Goal: Find specific page/section: Find specific page/section

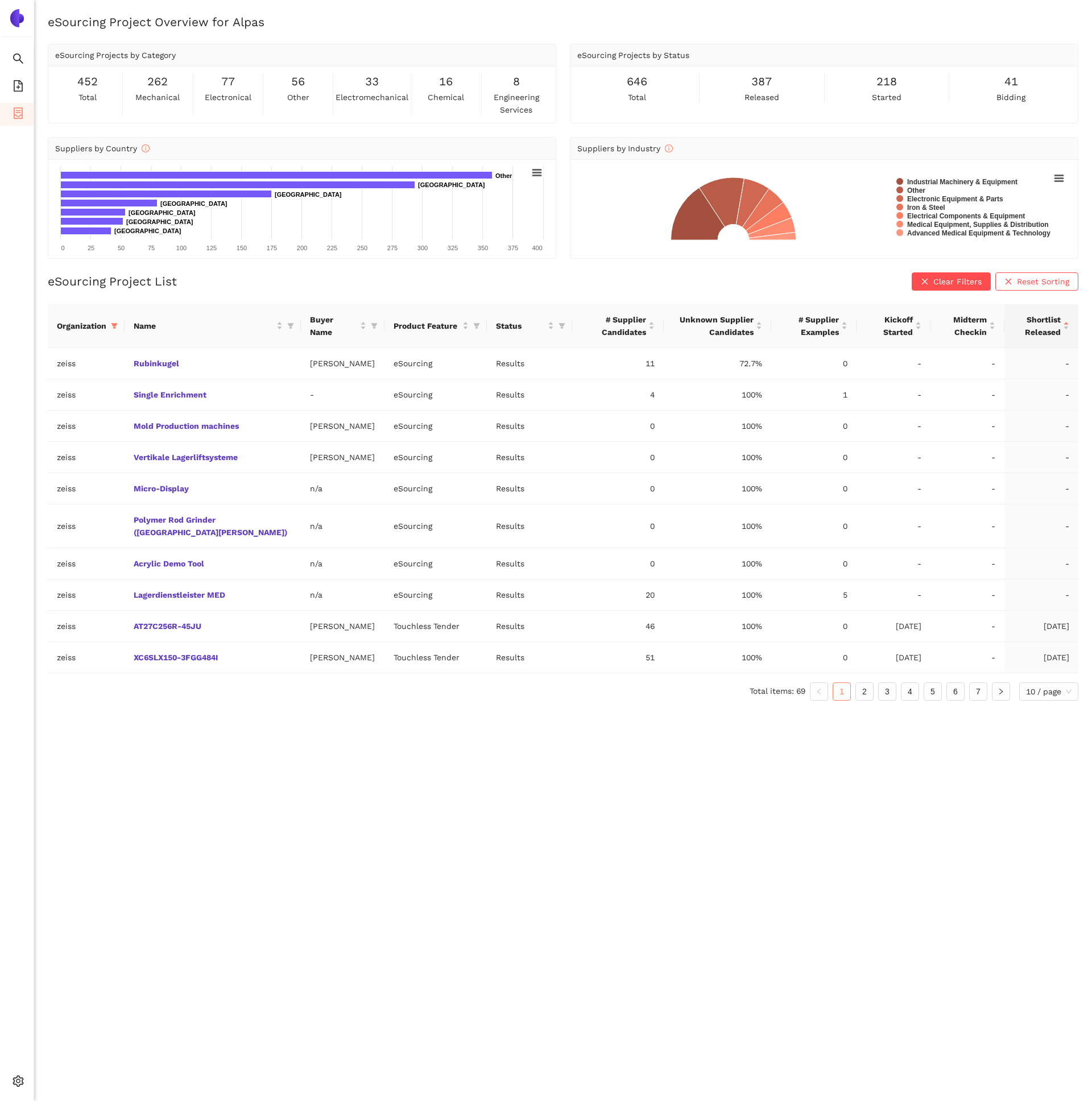
click at [464, 943] on div "eSourcing Project Overview for Alpas eSourcing Projects by Category 452 total 2…" at bounding box center [563, 564] width 1058 height 1101
click at [0, 0] on link "Rubinkugel" at bounding box center [0, 0] width 0 height 0
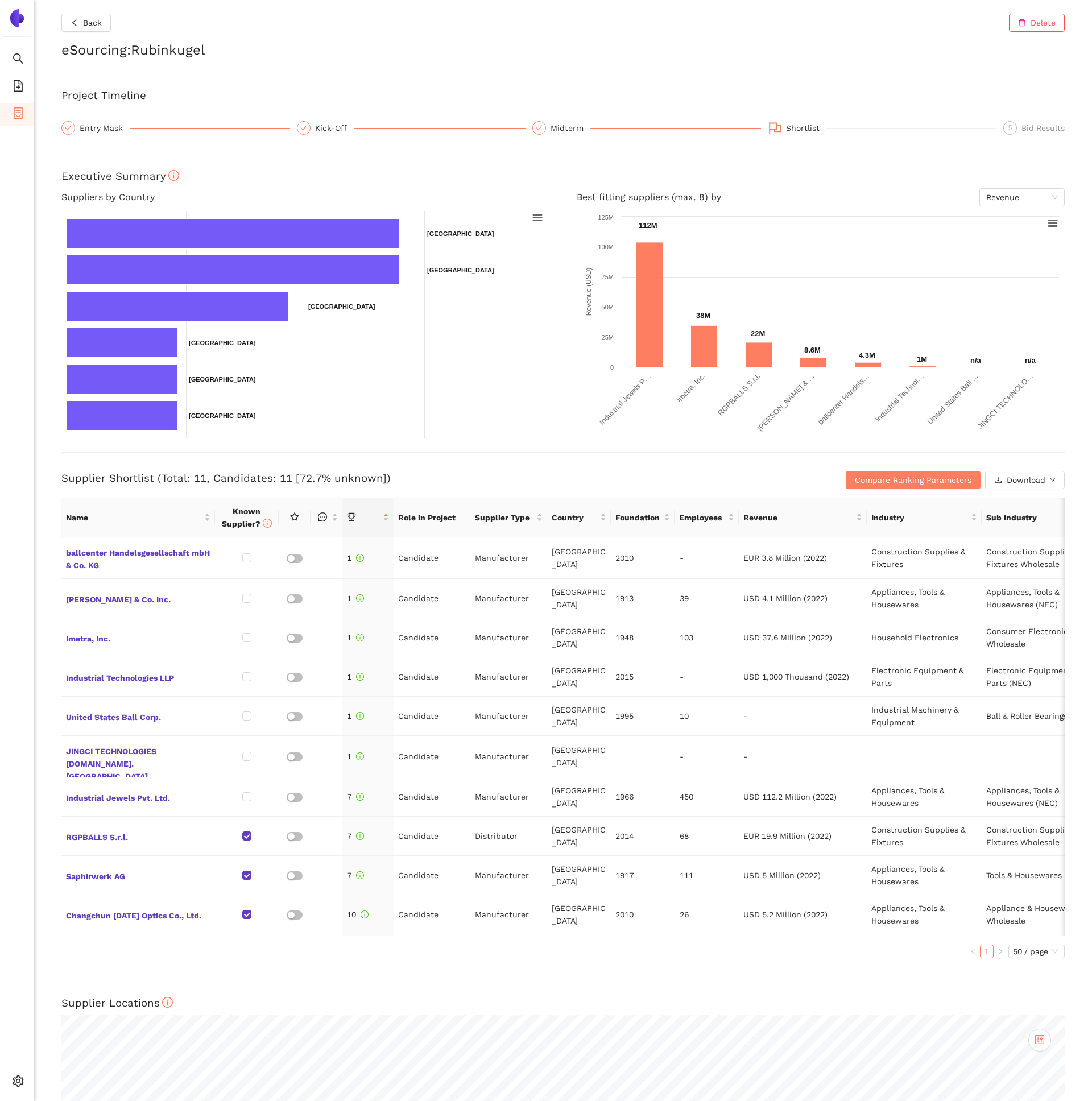
click at [60, 129] on div "Back Delete eSourcing : Rubinkugel Project Timeline Entry Mask Kick-Off Midterm…" at bounding box center [563, 550] width 1058 height 1101
click at [81, 124] on div "Entry Mask" at bounding box center [105, 128] width 50 height 14
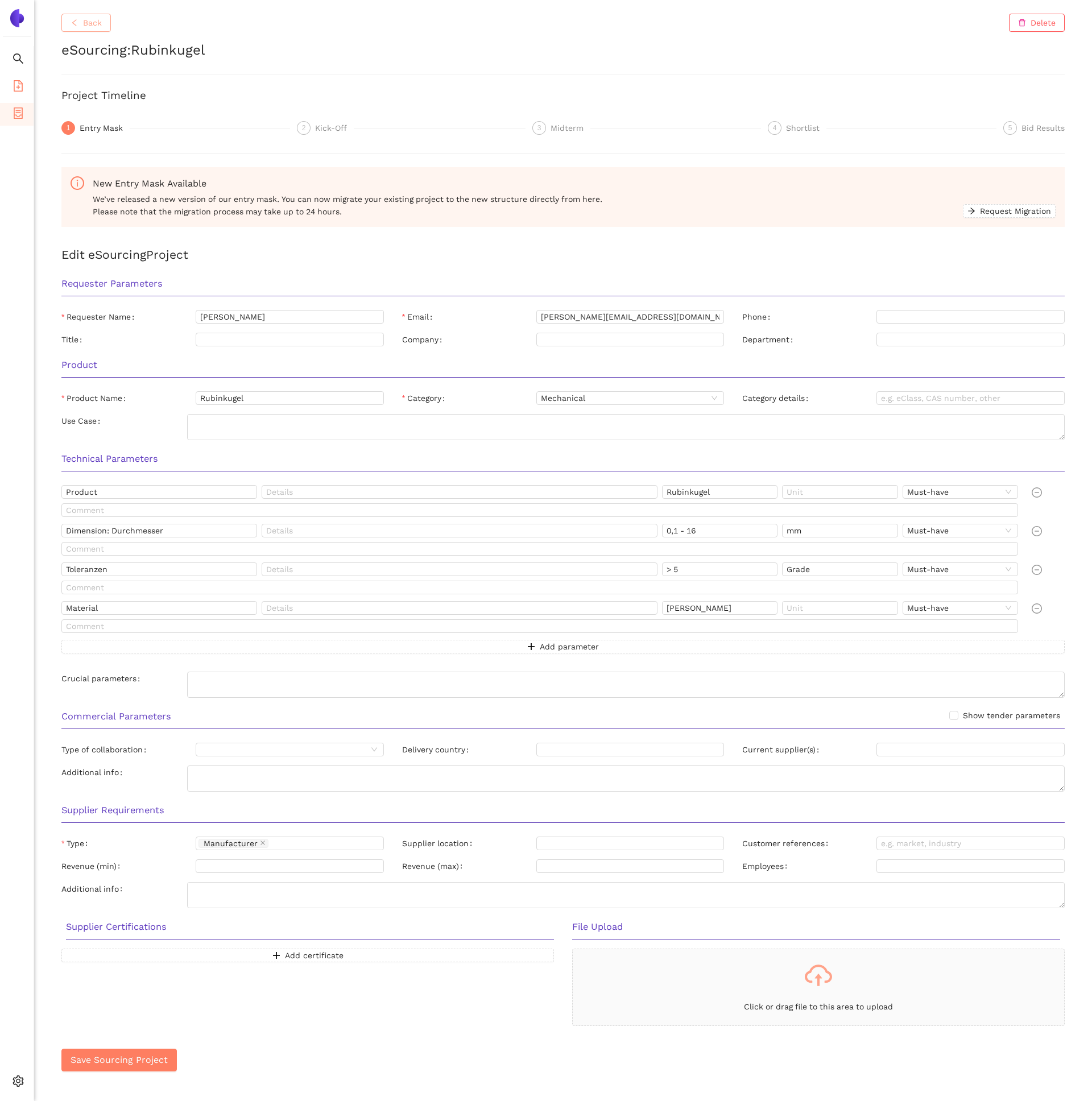
drag, startPoint x: 83, startPoint y: 20, endPoint x: 21, endPoint y: 94, distance: 96.5
click at [83, 21] on span "Back" at bounding box center [93, 23] width 19 height 12
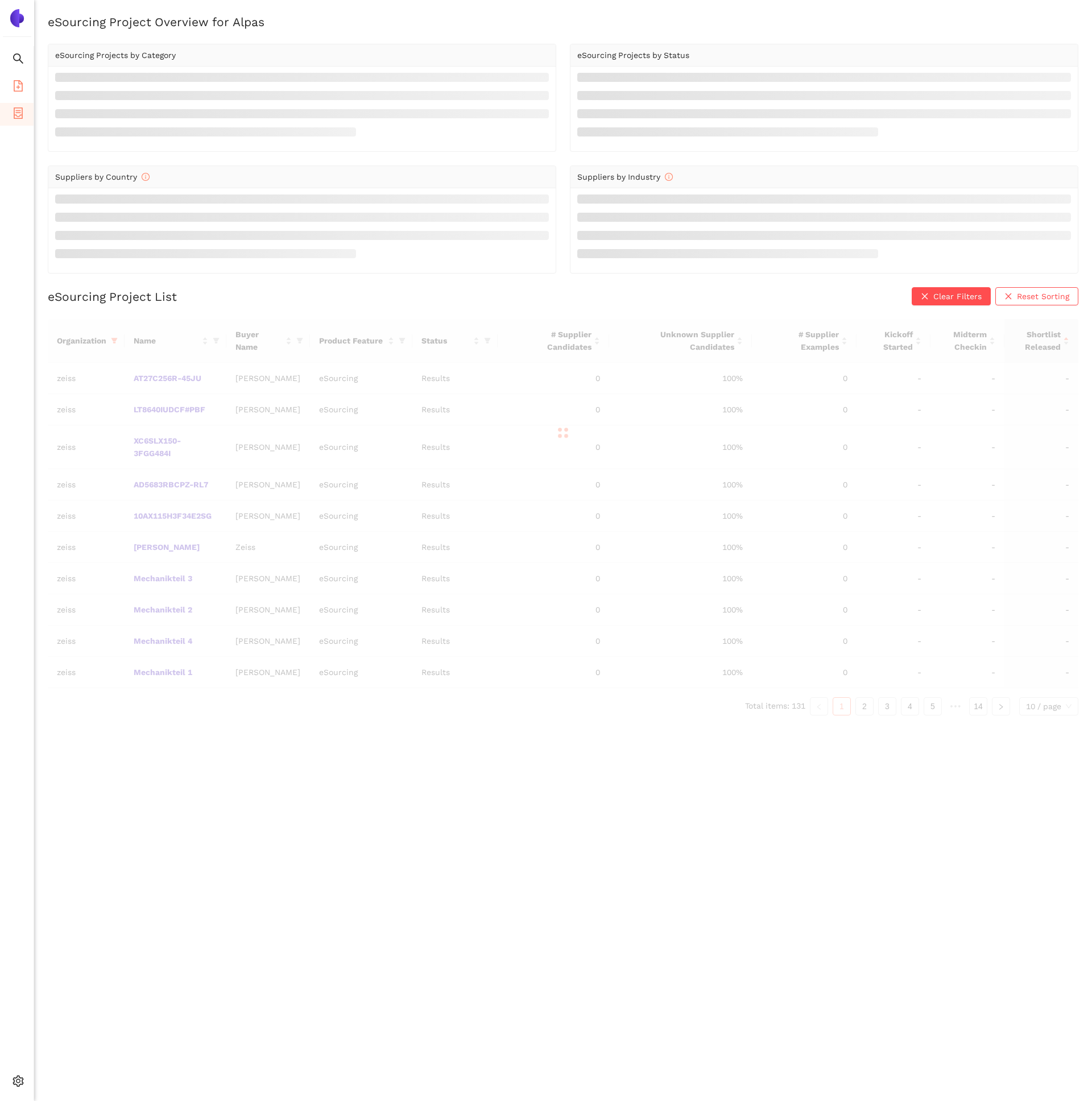
click at [14, 92] on span "file-add" at bounding box center [18, 87] width 11 height 23
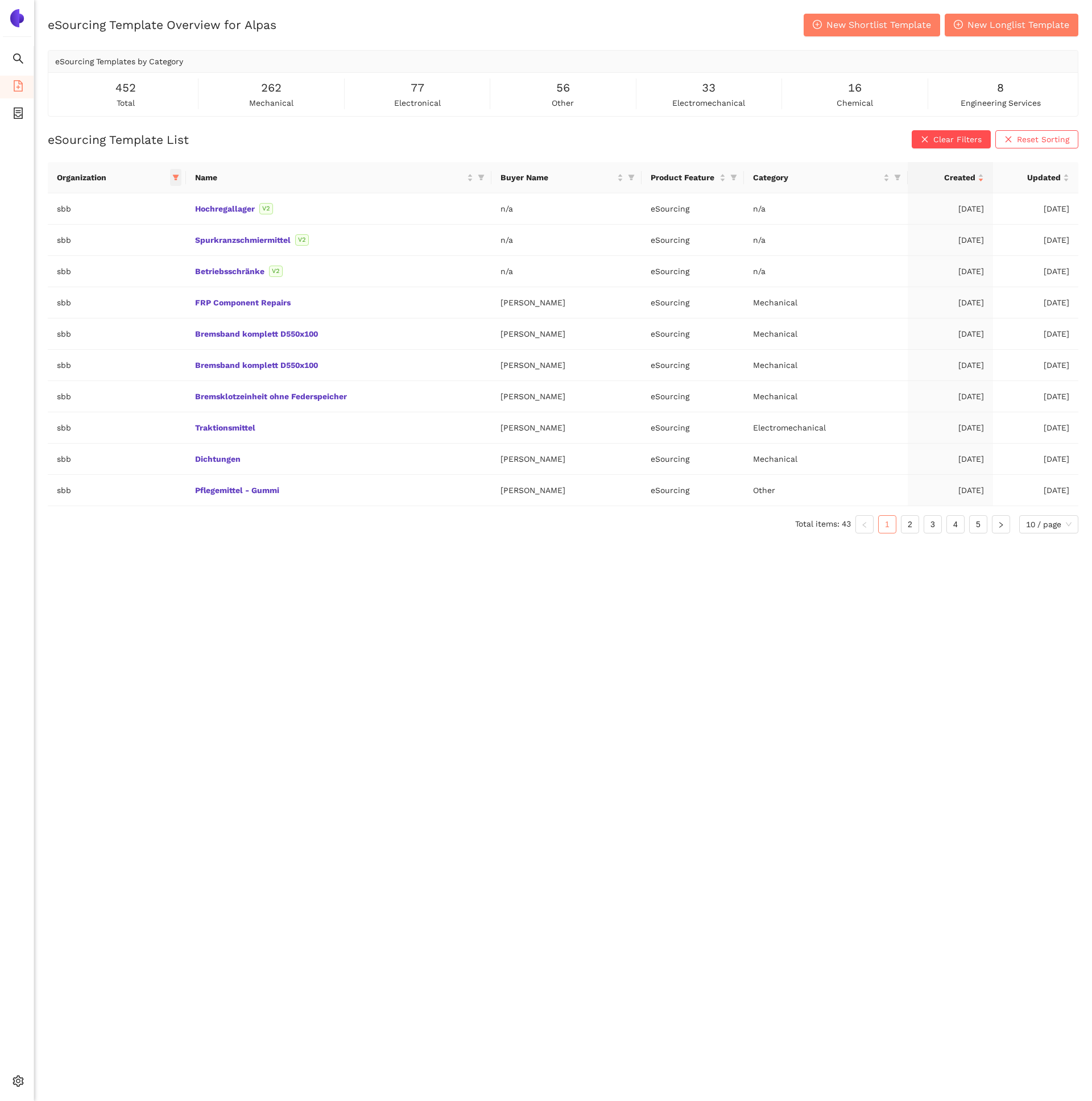
click at [175, 175] on icon "filter" at bounding box center [175, 178] width 7 height 6
click at [98, 378] on button "Reset" at bounding box center [86, 377] width 31 height 14
checkbox input "false"
click at [178, 378] on span "OK" at bounding box center [184, 377] width 11 height 12
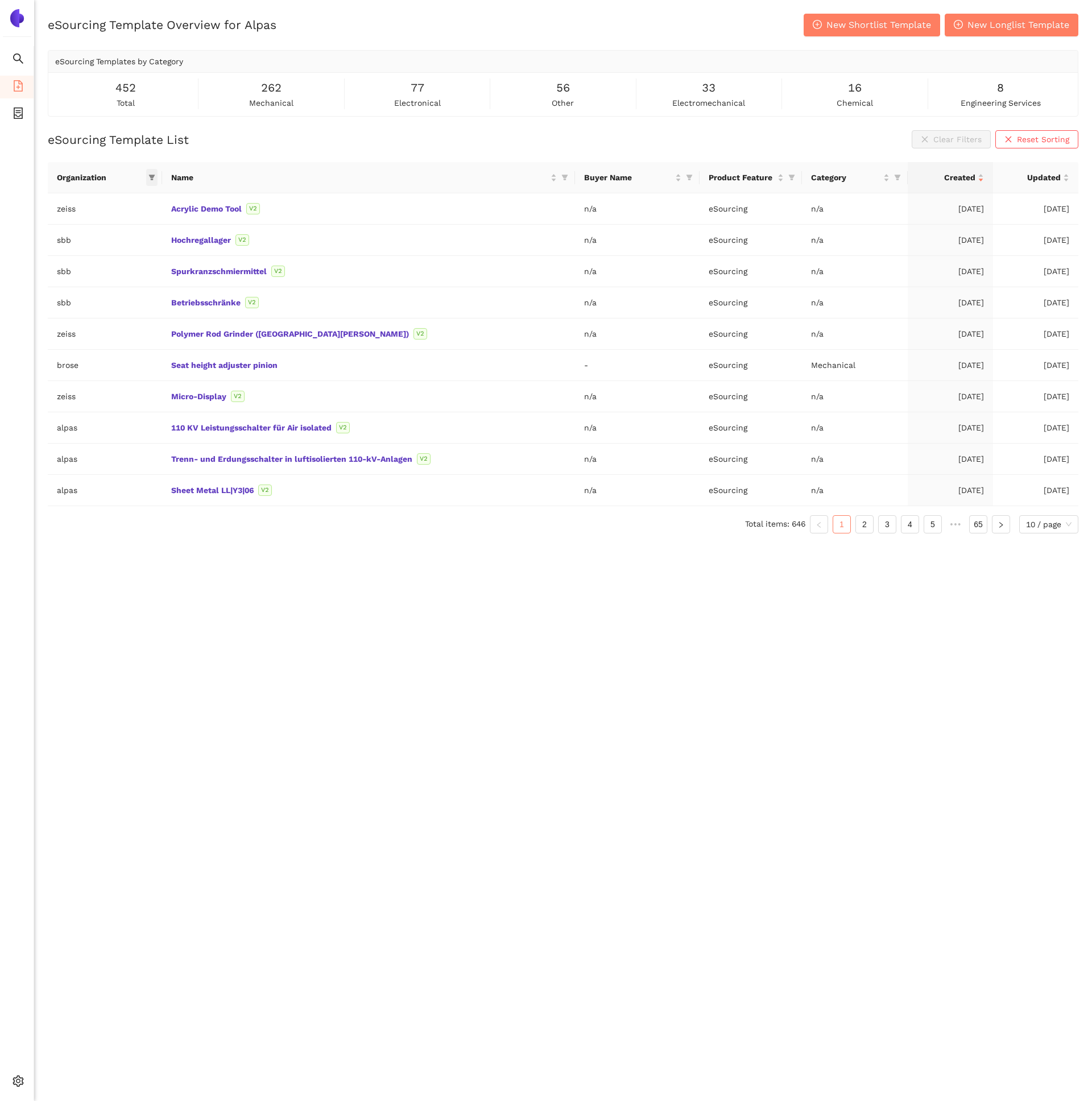
click at [154, 178] on icon "filter" at bounding box center [152, 177] width 7 height 7
click at [87, 287] on span "alpas" at bounding box center [111, 282] width 119 height 12
checkbox input "true"
click at [158, 375] on span "OK" at bounding box center [163, 377] width 11 height 12
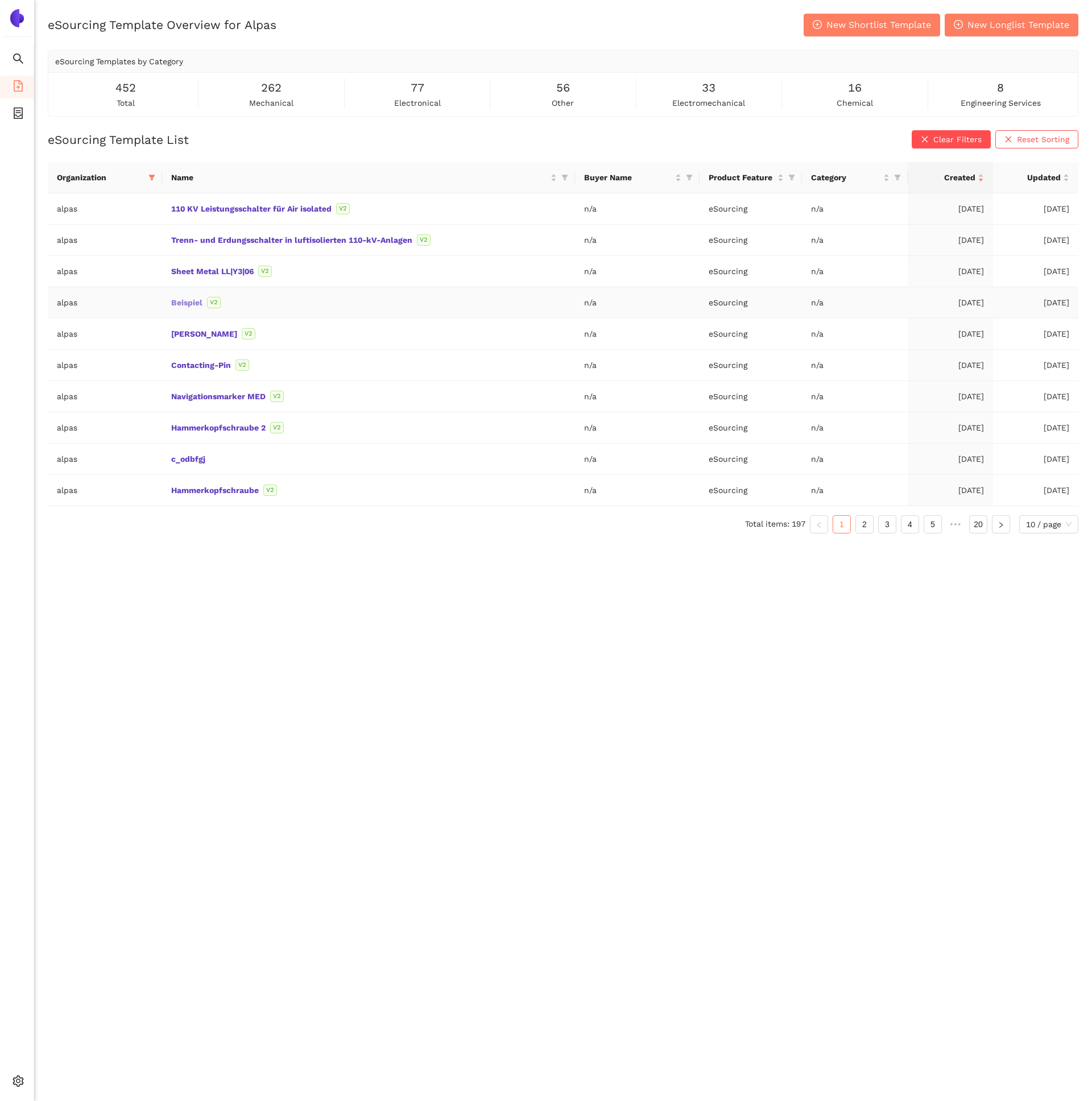
click at [0, 0] on link "Beispiel" at bounding box center [0, 0] width 0 height 0
